Goal: Information Seeking & Learning: Learn about a topic

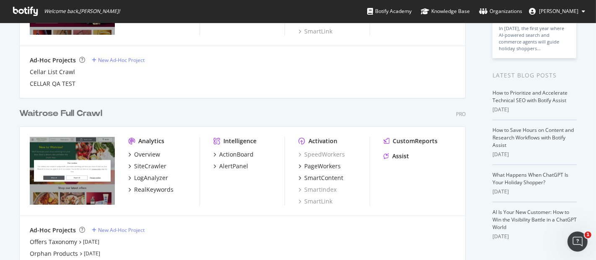
scroll to position [140, 0]
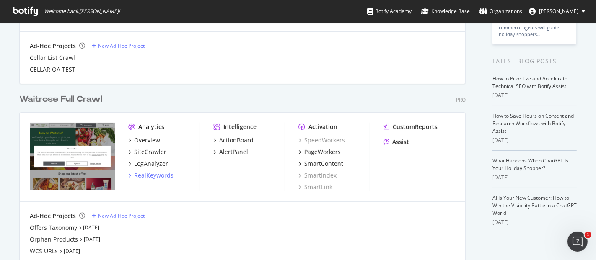
click at [163, 178] on div "RealKeywords" at bounding box center [153, 175] width 39 height 8
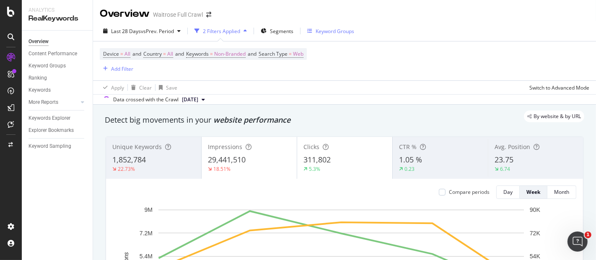
click at [316, 30] on div "Keyword Groups" at bounding box center [335, 31] width 39 height 7
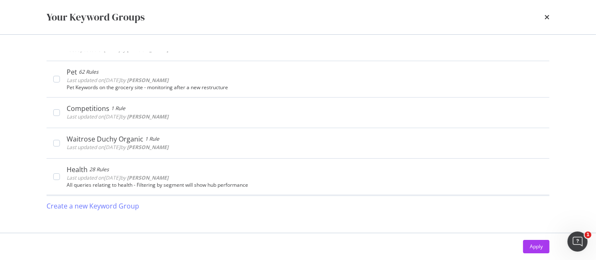
scroll to position [233, 0]
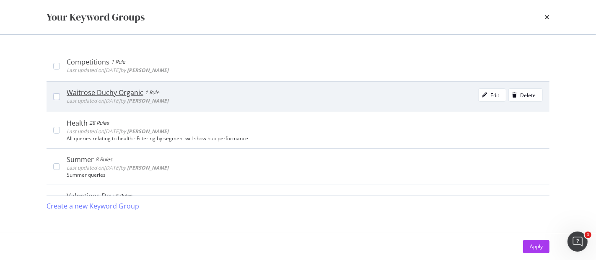
click at [107, 98] on span "Last updated on [DATE] by [PERSON_NAME]" at bounding box center [118, 100] width 102 height 7
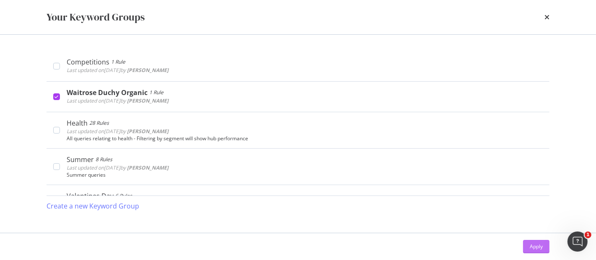
click at [535, 244] on div "Apply" at bounding box center [536, 246] width 13 height 7
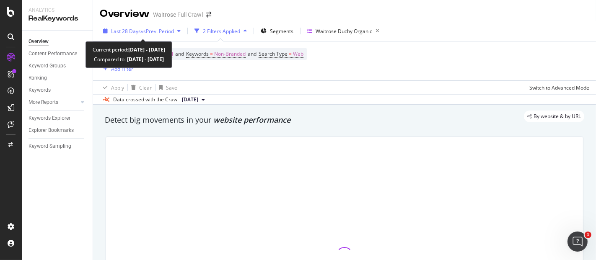
click at [166, 31] on span "vs Prev. Period" at bounding box center [157, 31] width 33 height 7
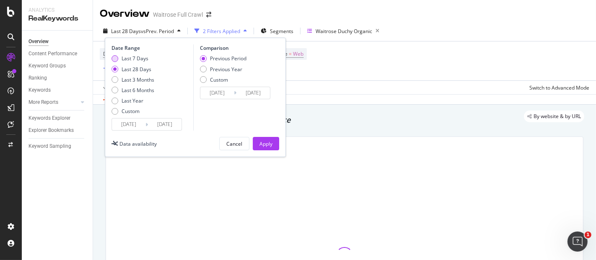
click at [146, 61] on div "Last 7 Days" at bounding box center [135, 58] width 27 height 7
type input "[DATE]"
click at [266, 144] on div "Apply" at bounding box center [265, 143] width 13 height 7
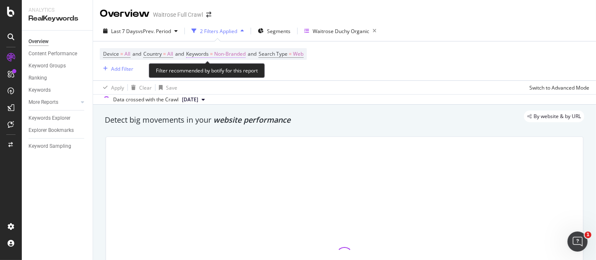
click at [241, 58] on span "Non-Branded" at bounding box center [229, 54] width 31 height 12
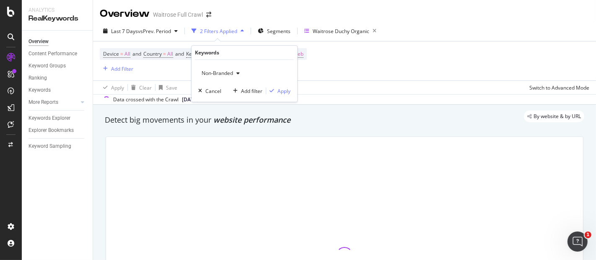
click at [230, 77] on div "Non-Branded" at bounding box center [220, 73] width 45 height 13
click at [232, 78] on div "Non-Branded" at bounding box center [220, 73] width 45 height 13
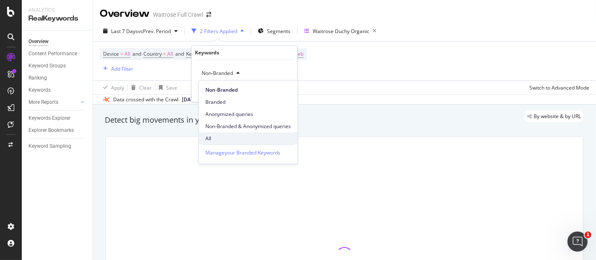
click at [229, 133] on div "All" at bounding box center [248, 138] width 99 height 12
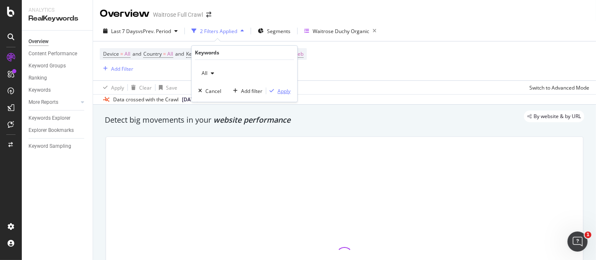
drag, startPoint x: 274, startPoint y: 89, endPoint x: 281, endPoint y: 99, distance: 12.2
click at [274, 89] on div "button" at bounding box center [271, 90] width 11 height 5
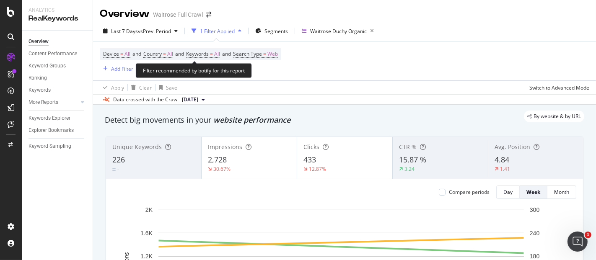
click at [202, 57] on span "Device = All and Country = All and Keywords = All and Search Type = Web" at bounding box center [190, 54] width 175 height 12
click at [200, 54] on span "Keywords" at bounding box center [197, 53] width 23 height 7
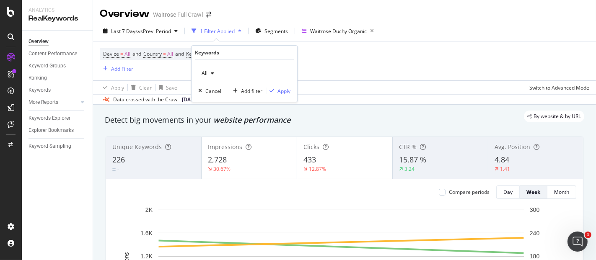
click at [211, 77] on div "All" at bounding box center [207, 73] width 19 height 13
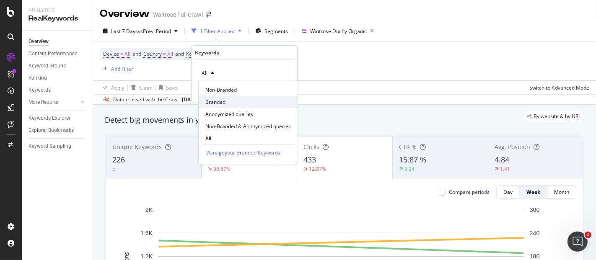
click at [221, 100] on span "Branded" at bounding box center [247, 102] width 85 height 8
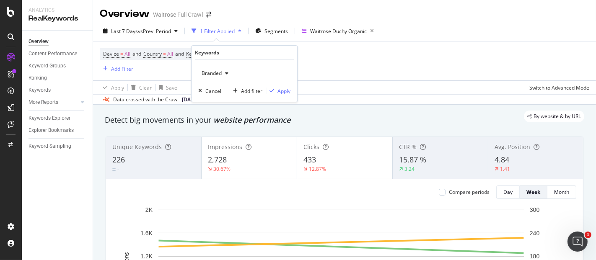
click at [291, 90] on div "Branded Cancel Add filter Apply" at bounding box center [245, 81] width 106 height 42
click at [290, 90] on div "Apply" at bounding box center [283, 91] width 13 height 7
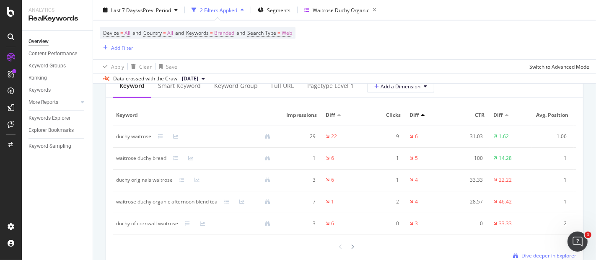
scroll to position [1071, 0]
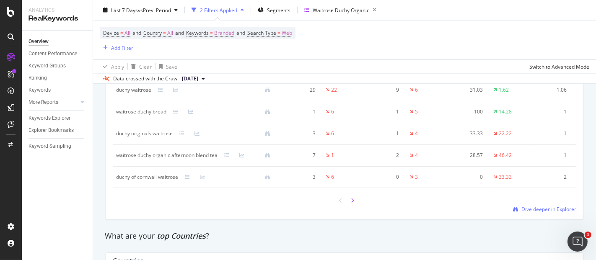
click at [351, 206] on div at bounding box center [353, 200] width 8 height 11
click at [339, 203] on icon at bounding box center [340, 200] width 3 height 5
